Goal: Information Seeking & Learning: Learn about a topic

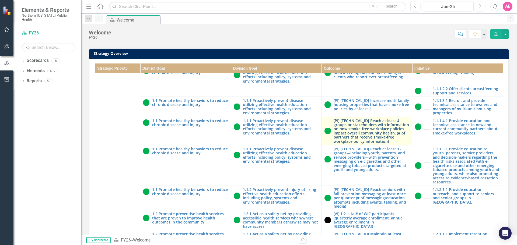
scroll to position [54, 0]
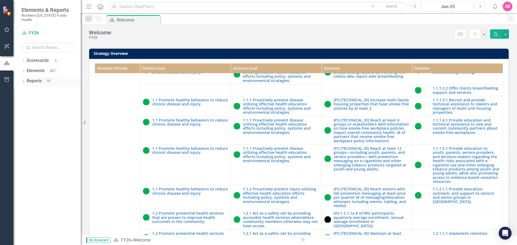
click at [25, 77] on div "Dropdown Reports 59" at bounding box center [51, 82] width 59 height 10
click at [25, 80] on icon "Dropdown" at bounding box center [24, 81] width 4 height 3
click at [32, 138] on icon "Outcome" at bounding box center [31, 140] width 5 height 4
click at [25, 139] on icon "Dropdown" at bounding box center [26, 140] width 4 height 3
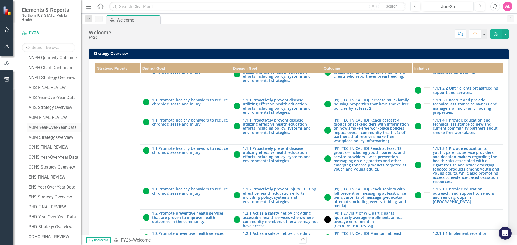
scroll to position [81, 0]
click at [43, 177] on div "EHS Year-Over-Year Data" at bounding box center [55, 179] width 52 height 5
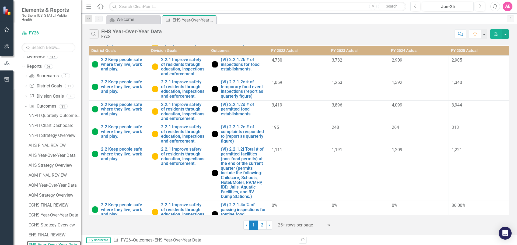
scroll to position [596, 0]
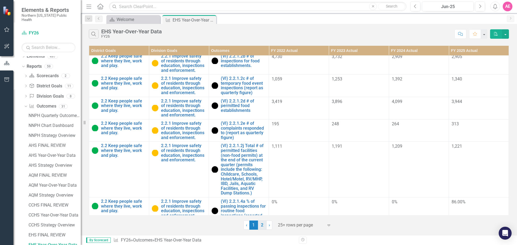
click at [263, 223] on link "2" at bounding box center [262, 225] width 9 height 9
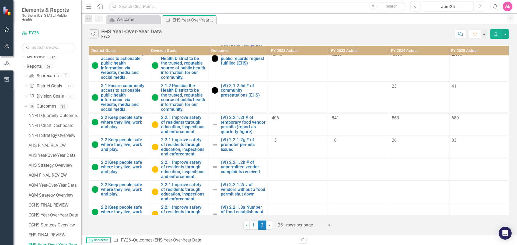
scroll to position [377, 0]
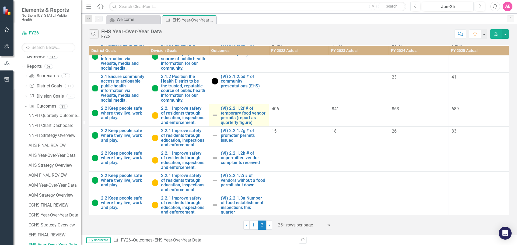
click at [213, 112] on img at bounding box center [215, 115] width 6 height 6
click at [249, 108] on link "(VI) 2.2.1.2f # of temporary food vendor permits (report as quarterly figure)" at bounding box center [243, 115] width 45 height 19
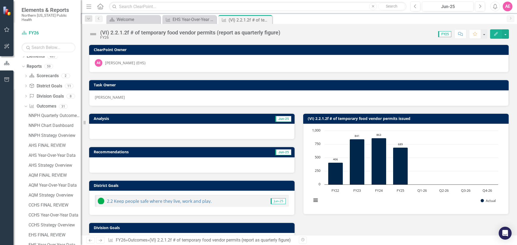
click at [94, 35] on img at bounding box center [93, 34] width 9 height 9
click at [93, 33] on img at bounding box center [93, 34] width 9 height 9
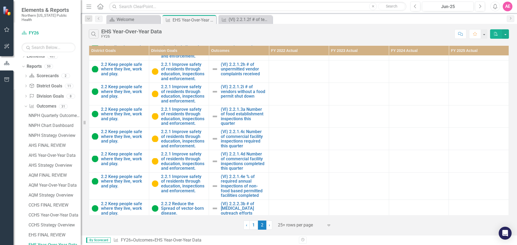
scroll to position [458, 0]
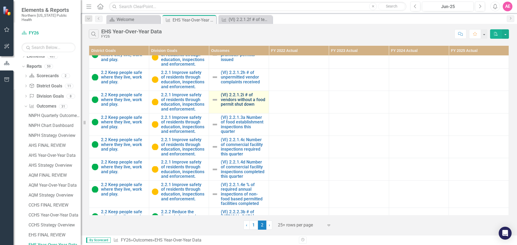
click at [249, 95] on link "(VI) 2.2.1.2i # of vendors without a food permit shut down" at bounding box center [243, 100] width 45 height 14
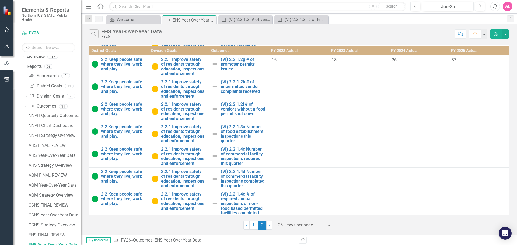
scroll to position [458, 0]
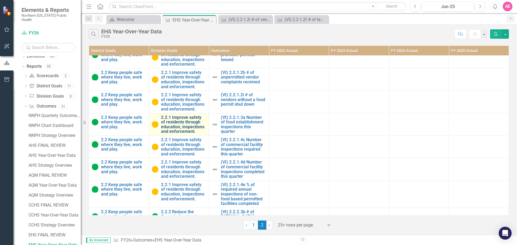
click at [167, 115] on link "2.2.1 Improve safety of residents through education, inspections and enforcemen…" at bounding box center [183, 124] width 45 height 19
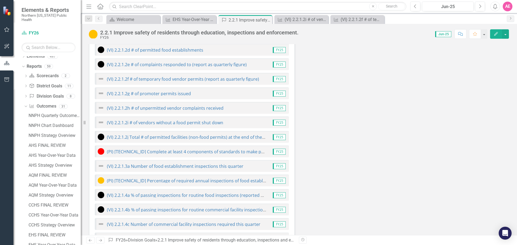
scroll to position [189, 0]
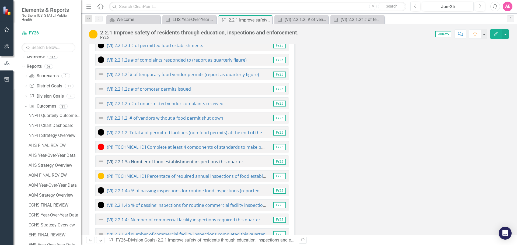
click at [207, 163] on link "(VI) 2.2.1.3a Number of food establishment inspections this quarter" at bounding box center [175, 162] width 137 height 6
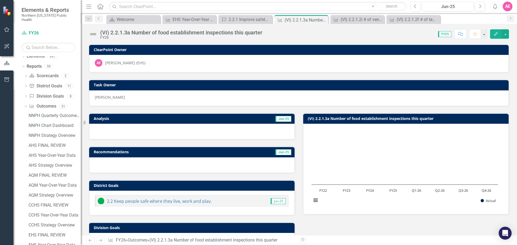
click at [387, 221] on div "Analysis Jun-25 Recommendations Jun-25 District Goals 2.2 Keep people safe wher…" at bounding box center [299, 198] width 428 height 185
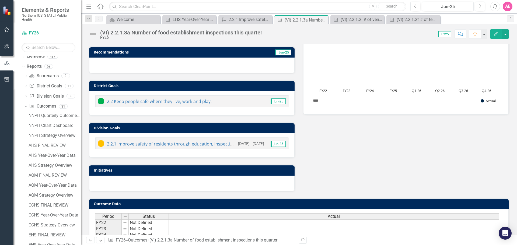
scroll to position [13, 0]
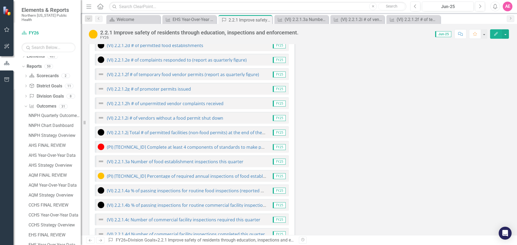
scroll to position [216, 0]
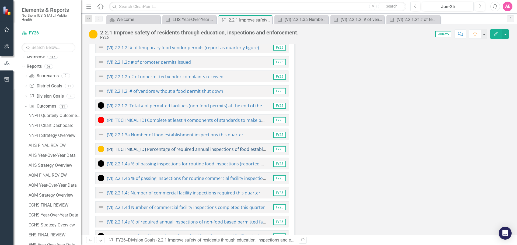
click at [196, 151] on link "(PI) [TECHNICAL_ID] Percentage of required annual inspections of food establish…" at bounding box center [206, 150] width 199 height 6
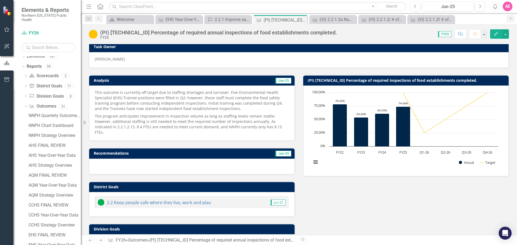
scroll to position [48, 0]
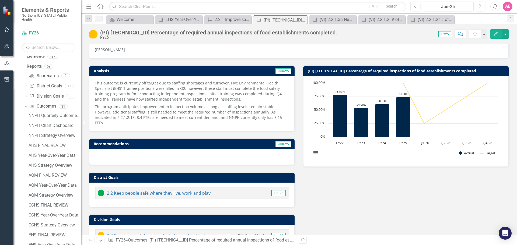
click at [176, 94] on p "This outcome is currently off target due to staffing shortages and turnover. Fi…" at bounding box center [192, 92] width 194 height 23
click at [214, 86] on p "This outcome is currently off target due to staffing shortages and turnover. Fi…" at bounding box center [192, 92] width 194 height 23
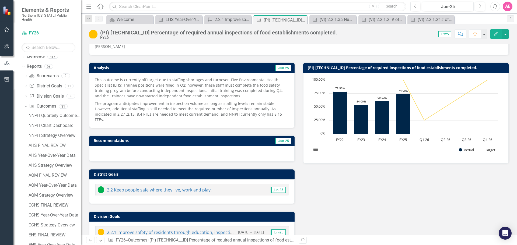
scroll to position [21, 0]
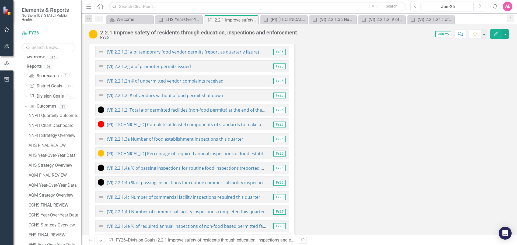
scroll to position [216, 0]
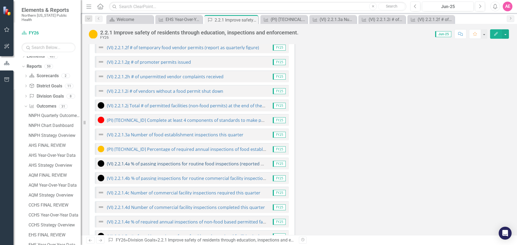
click at [189, 165] on link "(VI) 2.2.1.4a % of passing inspections for routine food inspections (reported a…" at bounding box center [203, 164] width 193 height 6
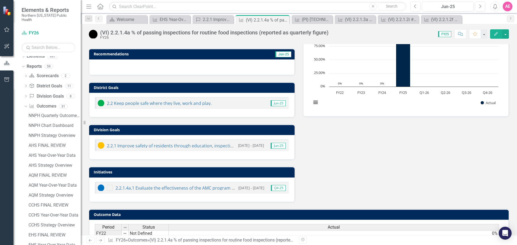
scroll to position [22, 0]
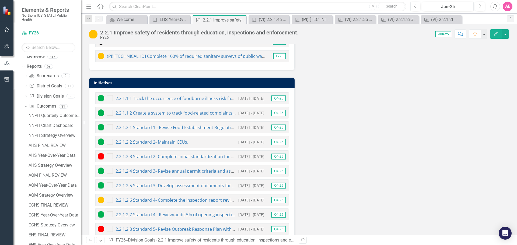
scroll to position [466, 0]
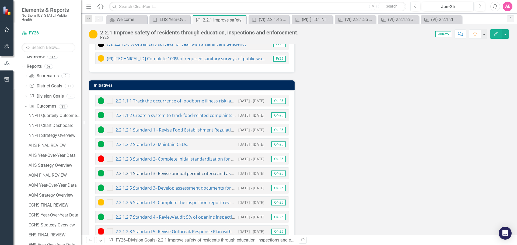
click at [181, 175] on link "2.2.1.2.4 Standard 3- Revise annual permit criteria and associated fee for annu…" at bounding box center [223, 174] width 214 height 6
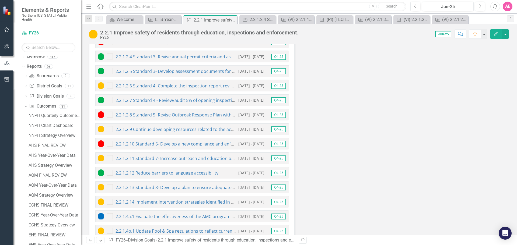
scroll to position [593, 0]
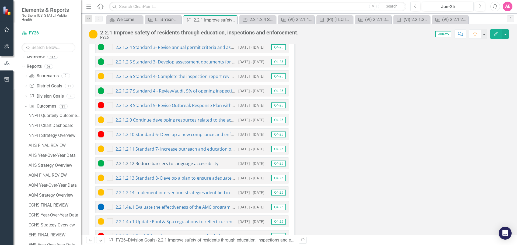
click at [165, 166] on link "2.2.1.2.12 Reduce barriers to language accessibility" at bounding box center [167, 164] width 103 height 6
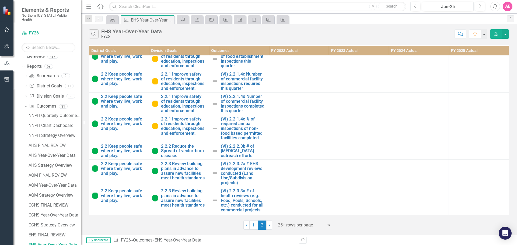
scroll to position [577, 0]
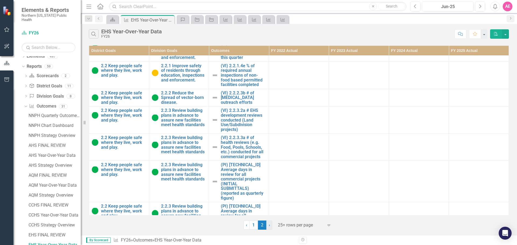
click at [270, 225] on link "› Next" at bounding box center [269, 225] width 6 height 9
click at [245, 226] on link "‹ Previous" at bounding box center [247, 225] width 6 height 9
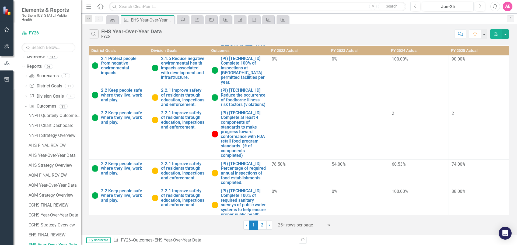
scroll to position [135, 0]
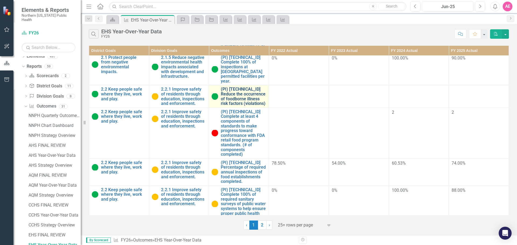
click at [241, 94] on link "(PI) [TECHNICAL_ID] Reduce the occurrence of foodborne illness risk factors (vi…" at bounding box center [243, 96] width 45 height 19
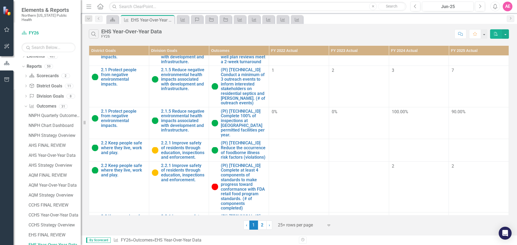
scroll to position [108, 0]
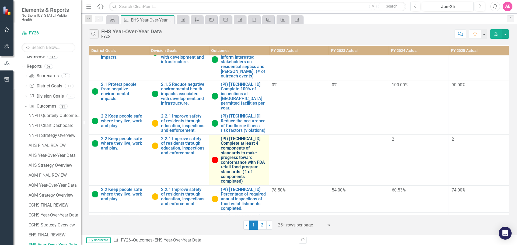
click at [260, 155] on link "(PI) [TECHNICAL_ID] Complete at least 4 components of standards to make progres…" at bounding box center [243, 160] width 45 height 47
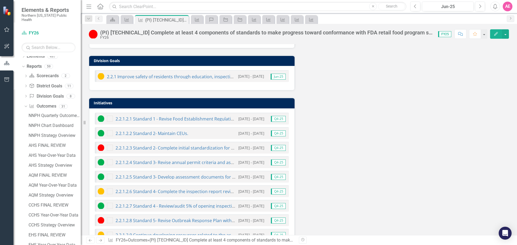
scroll to position [81, 0]
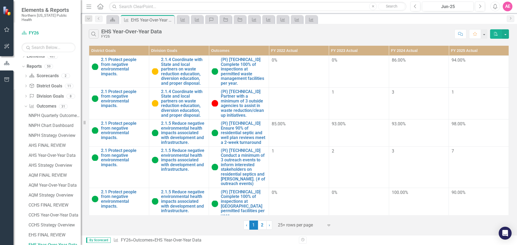
scroll to position [27, 0]
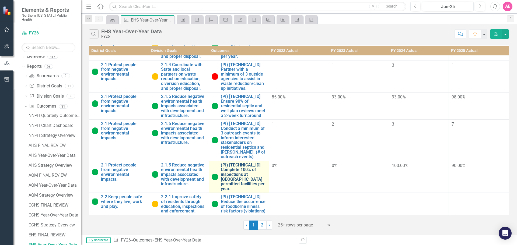
click at [243, 170] on link "(PI) [TECHNICAL_ID] Complete 100% of inspections at [GEOGRAPHIC_DATA] permitted…" at bounding box center [243, 177] width 45 height 29
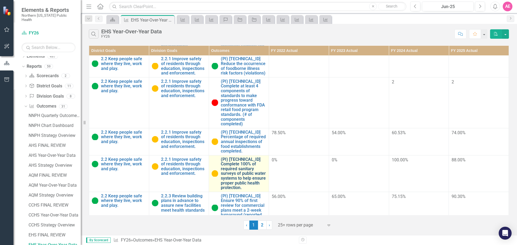
scroll to position [138, 0]
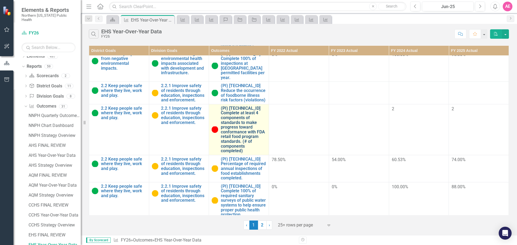
click at [247, 135] on link "(PI) [TECHNICAL_ID] Complete at least 4 components of standards to make progres…" at bounding box center [243, 129] width 45 height 47
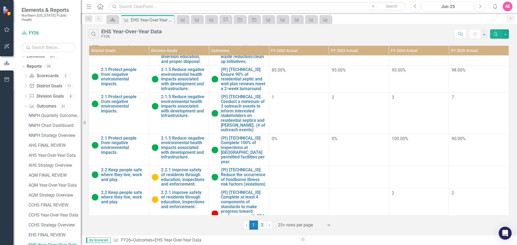
scroll to position [81, 0]
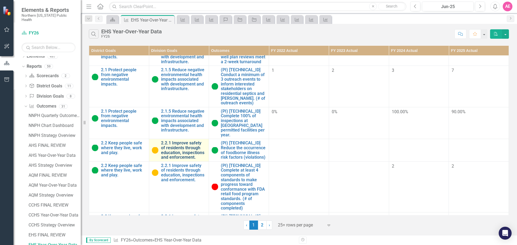
click at [167, 149] on link "2.2.1 Improve safety of residents through education, inspections and enforcemen…" at bounding box center [183, 150] width 45 height 19
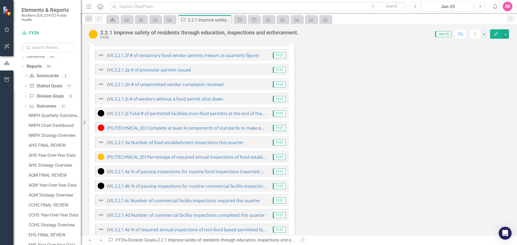
scroll to position [216, 0]
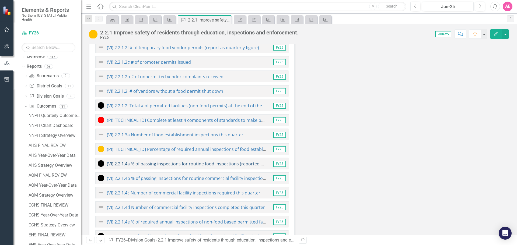
click at [191, 163] on link "(VI) 2.2.1.4a % of passing inspections for routine food inspections (reported a…" at bounding box center [203, 164] width 193 height 6
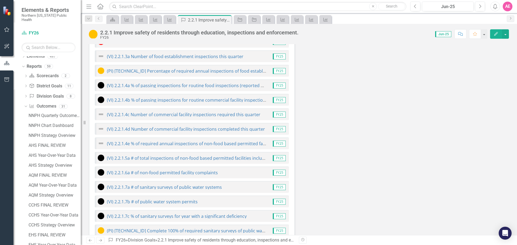
scroll to position [296, 0]
